Goal: Task Accomplishment & Management: Complete application form

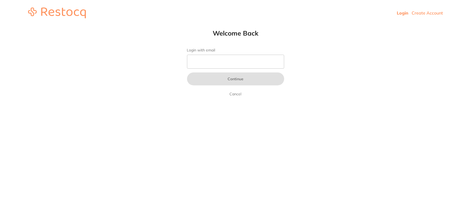
click at [432, 13] on link "Create Account" at bounding box center [426, 12] width 31 height 5
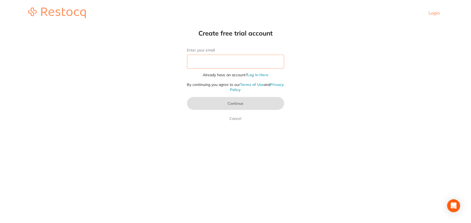
click at [232, 61] on input "Enter your email" at bounding box center [235, 62] width 97 height 14
type input "T"
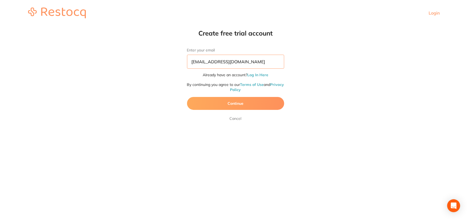
type input "[EMAIL_ADDRESS][DOMAIN_NAME]"
click button "Continue" at bounding box center [235, 103] width 97 height 13
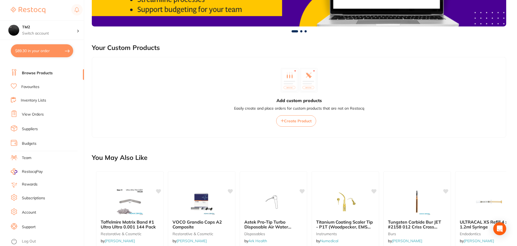
scroll to position [270, 0]
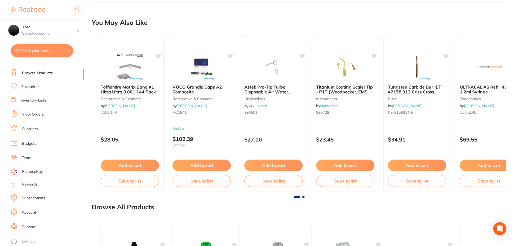
click at [30, 239] on link "Log Out" at bounding box center [29, 241] width 14 height 5
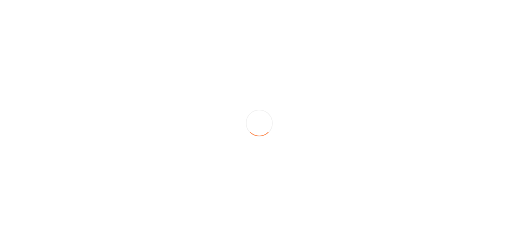
scroll to position [0, 0]
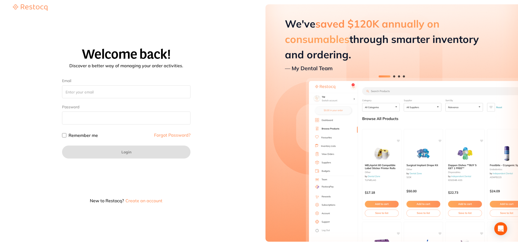
click at [148, 202] on button "Create an account" at bounding box center [144, 200] width 38 height 4
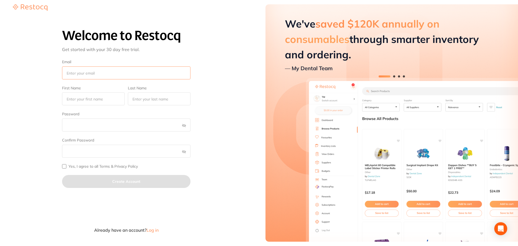
click at [87, 68] on input "Email" at bounding box center [126, 72] width 128 height 13
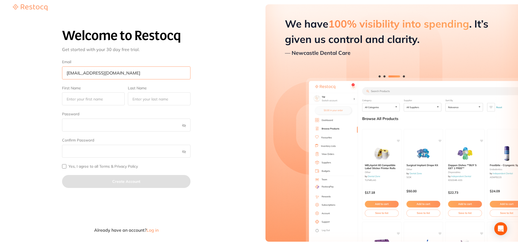
type input "[EMAIL_ADDRESS][DOMAIN_NAME]"
click at [91, 96] on input "First Name" at bounding box center [93, 98] width 63 height 13
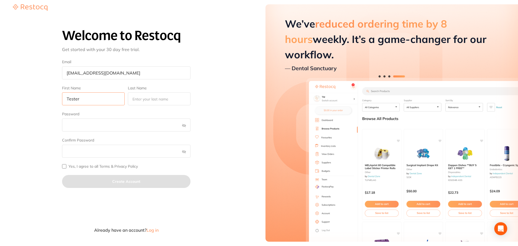
drag, startPoint x: 97, startPoint y: 101, endPoint x: 58, endPoint y: 103, distance: 39.2
click at [58, 103] on div "Welcome to Restocq Get started with your 30 day free trial. Email tester@tester…" at bounding box center [126, 127] width 240 height 226
type input "Tester"
click at [136, 96] on input "Last Name" at bounding box center [159, 98] width 63 height 13
paste input "Tester"
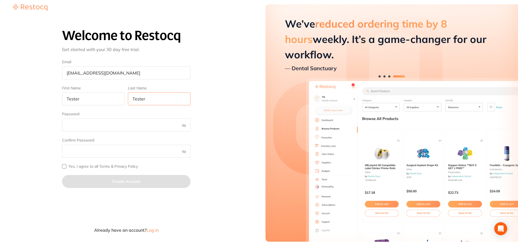
type input "Tester"
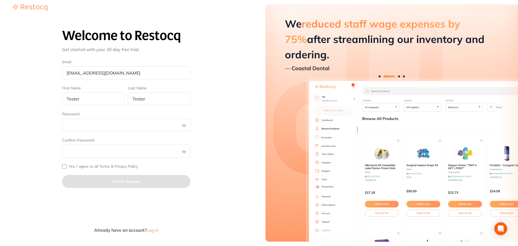
click at [65, 168] on input "Yes, I agree to all Terms & Privacy Policy" at bounding box center [64, 166] width 4 height 4
checkbox input "true"
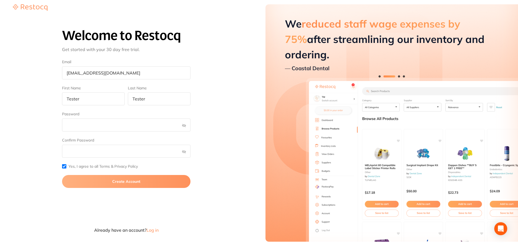
click at [90, 180] on button "Create Account" at bounding box center [126, 181] width 128 height 13
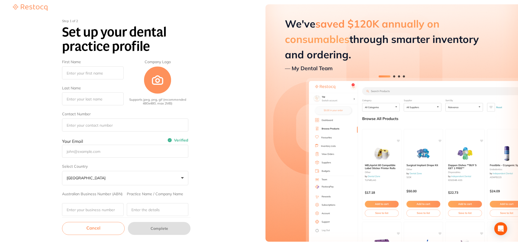
type input "Tester"
type input "[EMAIL_ADDRESS][DOMAIN_NAME]"
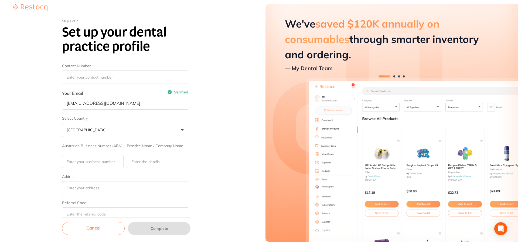
scroll to position [57, 0]
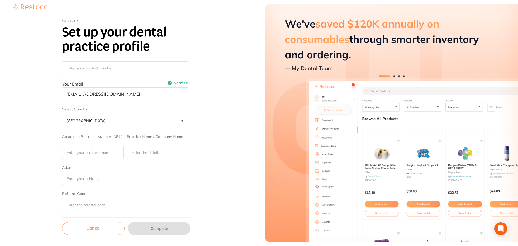
drag, startPoint x: 60, startPoint y: 165, endPoint x: 128, endPoint y: 175, distance: 68.6
click at [135, 181] on div "Step 1 of 2 Set up your dental practice profile First Name Tester Last Name Tes…" at bounding box center [126, 127] width 240 height 224
click at [37, 147] on div "Step 1 of 2 Set up your dental practice profile First Name Tester Last Name Tes…" at bounding box center [126, 127] width 240 height 224
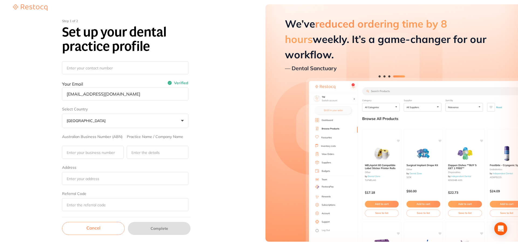
scroll to position [0, 0]
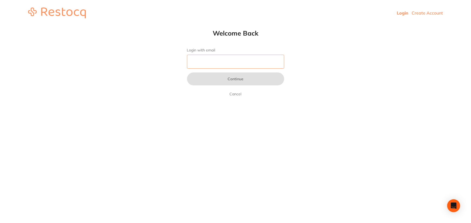
click at [237, 58] on input "Login with email" at bounding box center [235, 62] width 97 height 14
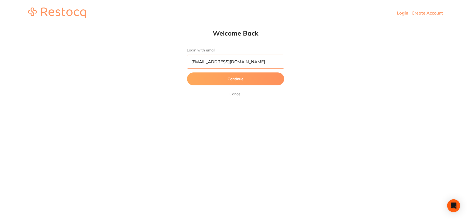
type input "[EMAIL_ADDRESS][DOMAIN_NAME]"
click at [187, 73] on button "Continue" at bounding box center [235, 79] width 97 height 13
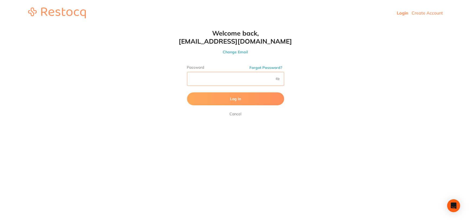
click at [187, 93] on button "Log In" at bounding box center [235, 99] width 97 height 13
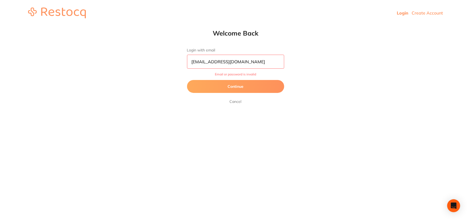
click at [435, 14] on link "Create Account" at bounding box center [426, 12] width 31 height 5
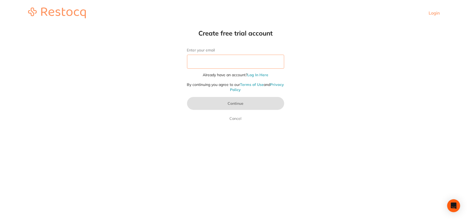
click at [261, 57] on input "Enter your email" at bounding box center [235, 62] width 97 height 14
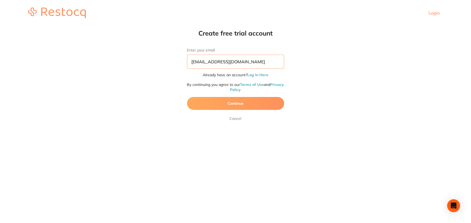
type input "amrita+100@terrificminds.com"
click button "Continue" at bounding box center [235, 103] width 97 height 13
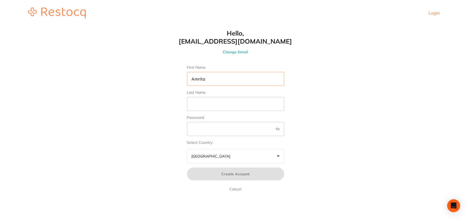
type input "Amrita"
click at [202, 101] on input "Last Name" at bounding box center [235, 104] width 97 height 14
type input "Tester"
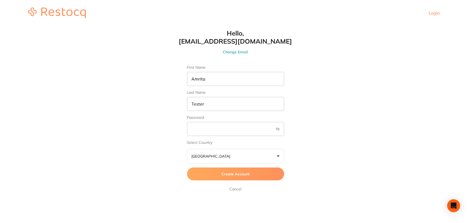
click at [221, 174] on button "Create Account" at bounding box center [235, 174] width 97 height 13
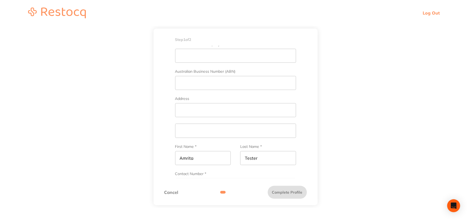
scroll to position [24, 0]
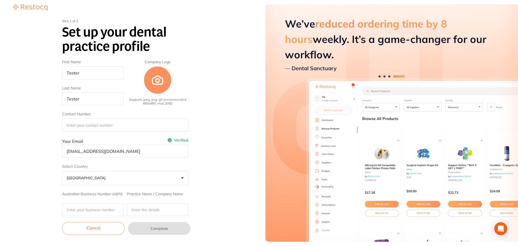
click at [113, 231] on link "Cancel" at bounding box center [93, 228] width 63 height 13
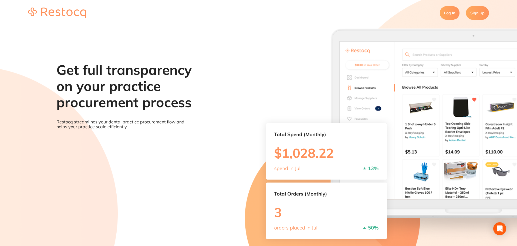
click at [5, 40] on section "Get full transparency on your practice procurement process Restocq streamlines …" at bounding box center [258, 149] width 517 height 246
drag, startPoint x: 310, startPoint y: 156, endPoint x: 319, endPoint y: 172, distance: 18.5
click at [319, 172] on section "Get full transparency on your practice procurement process Restocq streamlines …" at bounding box center [258, 149] width 517 height 246
click at [293, 155] on section "Get full transparency on your practice procurement process Restocq streamlines …" at bounding box center [258, 149] width 517 height 246
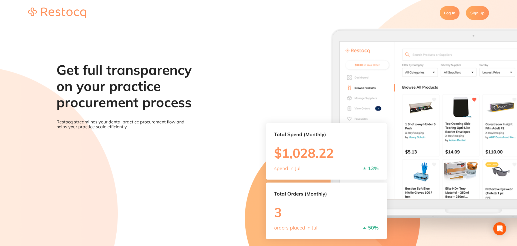
click at [300, 207] on section "Get full transparency on your practice procurement process Restocq streamlines …" at bounding box center [258, 149] width 517 height 246
